Goal: Information Seeking & Learning: Learn about a topic

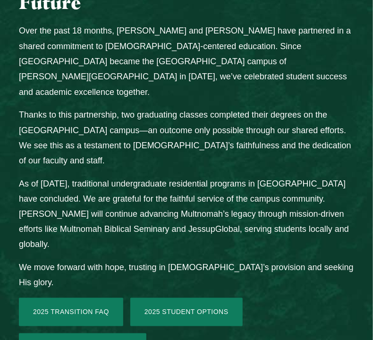
scroll to position [1193, 0]
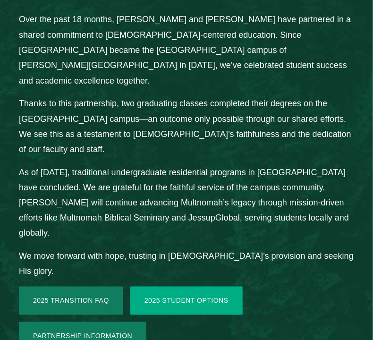
click at [217, 287] on link "2025 Student Options" at bounding box center [186, 301] width 112 height 28
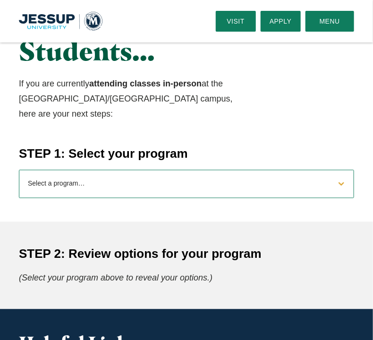
scroll to position [337, 0]
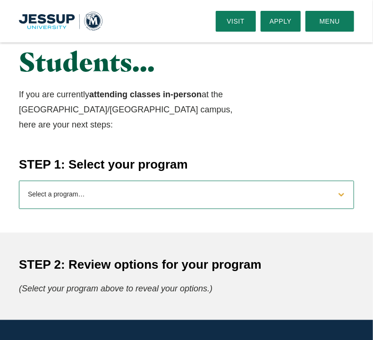
click at [282, 182] on select "Select a program… BS Bible and Theology BS Biology BS Business Administration B…" at bounding box center [187, 195] width 336 height 28
select select "2025businessadministration"
click at [19, 181] on select "Select a program… BS Bible and Theology BS Biology BS Business Administration B…" at bounding box center [187, 195] width 336 height 28
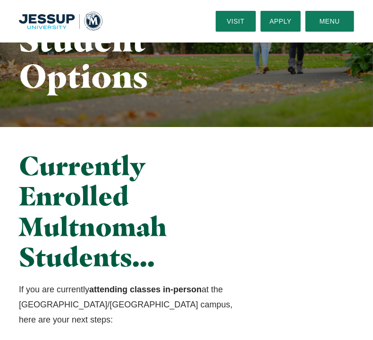
scroll to position [0, 0]
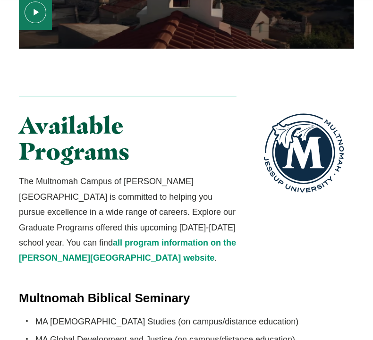
scroll to position [1712, 0]
